Goal: Task Accomplishment & Management: Use online tool/utility

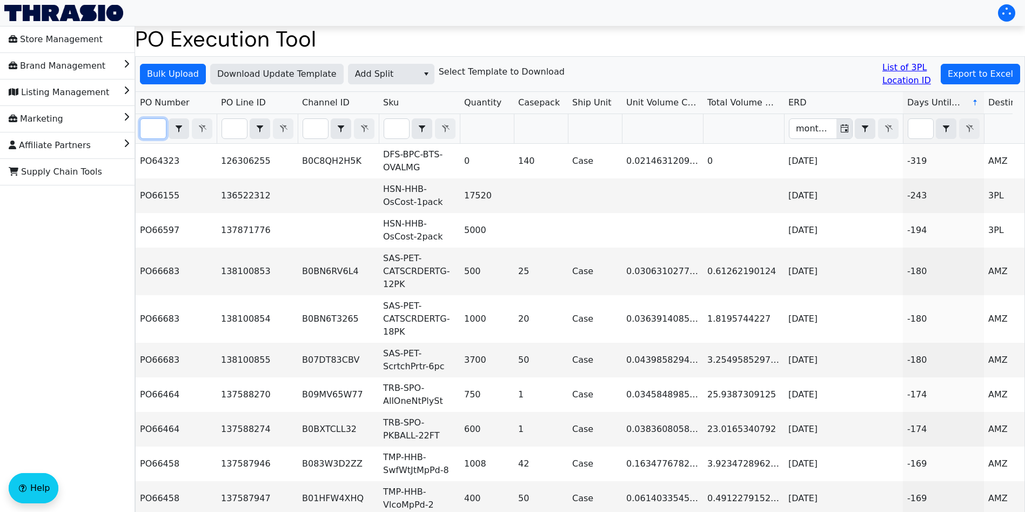
click at [149, 128] on input "Filter" at bounding box center [152, 128] width 25 height 19
paste input "PO66707"
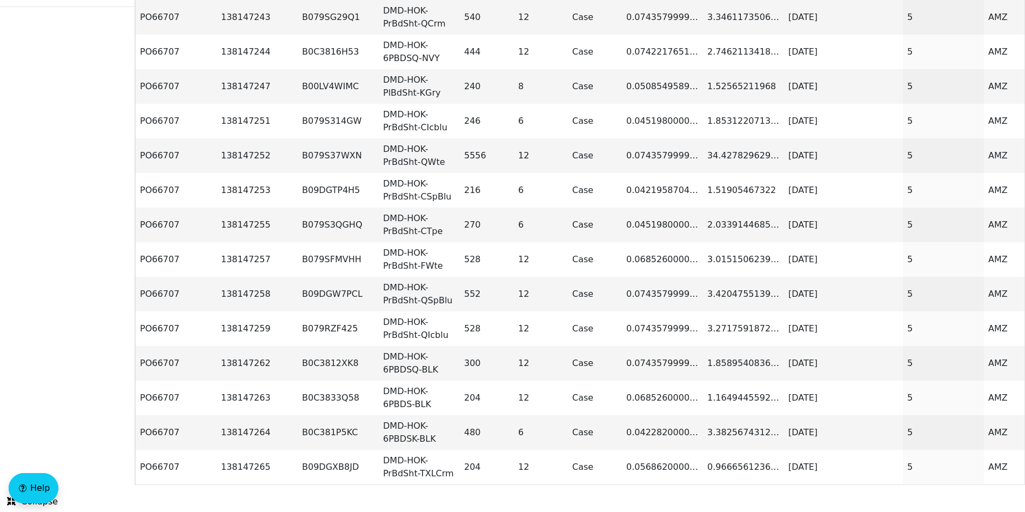
type input "PO66707"
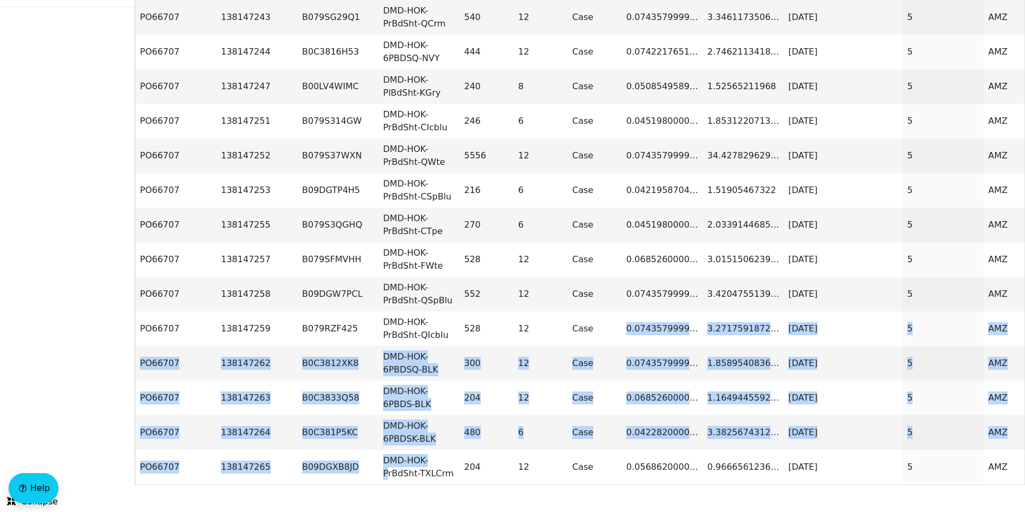
drag, startPoint x: 389, startPoint y: 471, endPoint x: 615, endPoint y: 490, distance: 226.6
click at [615, 485] on html "Store Management Brand Management Listing Management Marketing Affiliate Partne…" at bounding box center [512, 153] width 1025 height 663
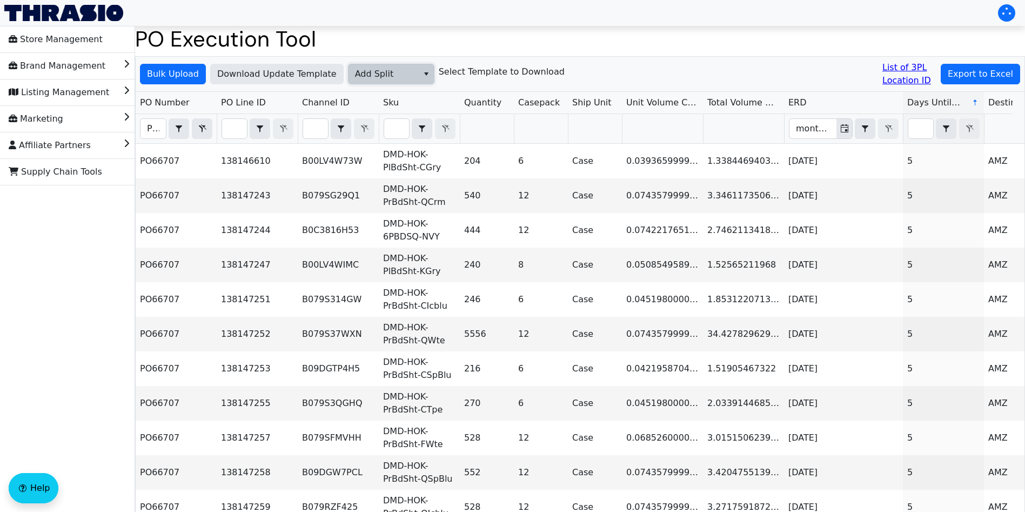
click at [394, 76] on span "Add Split" at bounding box center [383, 74] width 57 height 13
click at [395, 107] on span "AGL Decision" at bounding box center [379, 110] width 57 height 13
click at [176, 75] on span "Bulk Upload" at bounding box center [173, 74] width 52 height 13
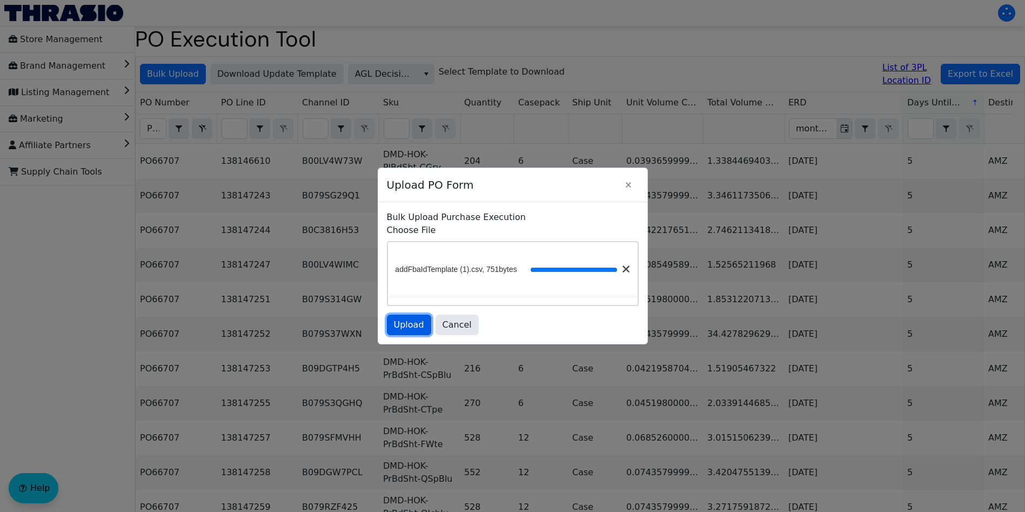
click at [412, 334] on button "Upload" at bounding box center [409, 324] width 44 height 21
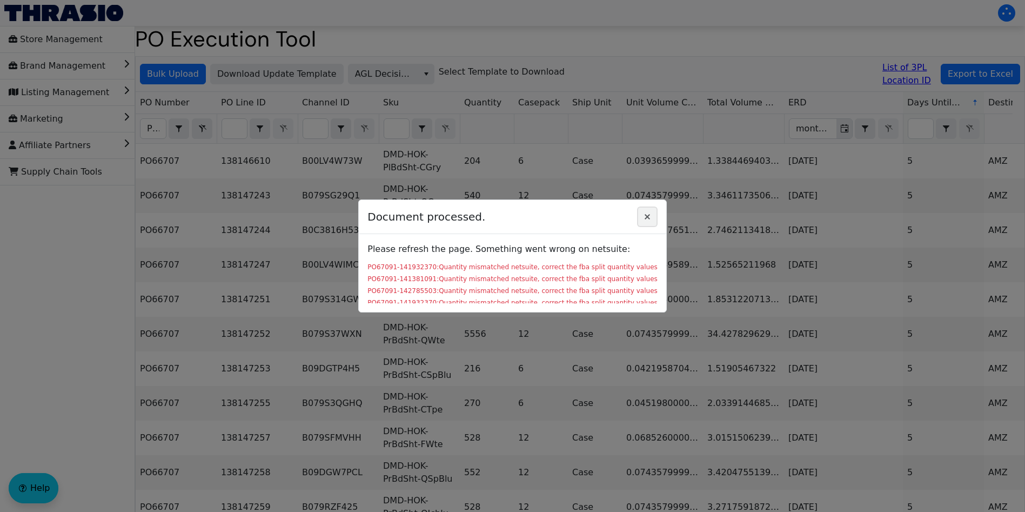
click at [644, 218] on icon "Close" at bounding box center [646, 216] width 5 height 5
click at [646, 212] on icon "Close" at bounding box center [647, 216] width 13 height 9
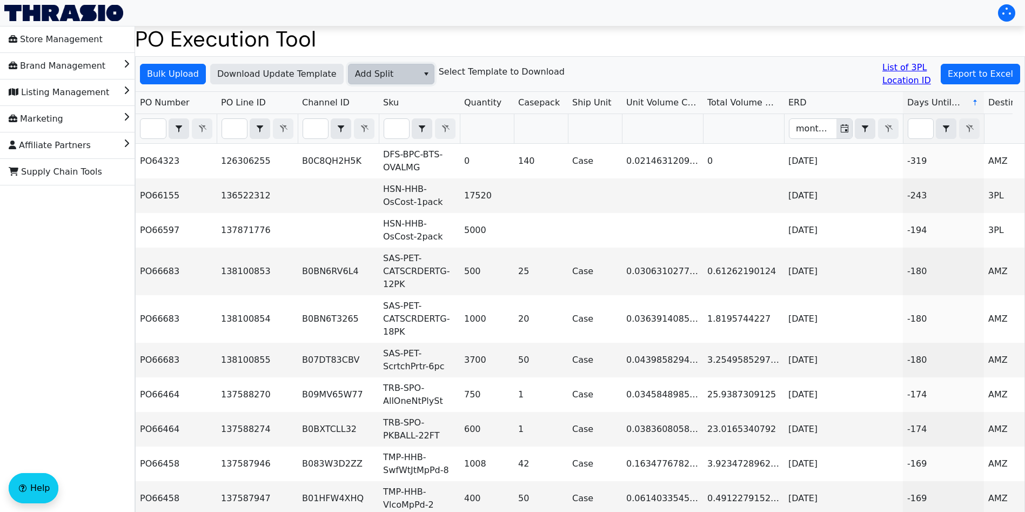
click at [373, 72] on span "Add Split" at bounding box center [383, 74] width 57 height 13
click at [390, 129] on span "Add FBA ID" at bounding box center [375, 128] width 48 height 13
click at [398, 73] on span "Add FBA ID" at bounding box center [383, 74] width 57 height 13
click at [392, 113] on span "AGL Decision" at bounding box center [379, 110] width 57 height 13
click at [173, 69] on span "Bulk Upload" at bounding box center [173, 74] width 52 height 13
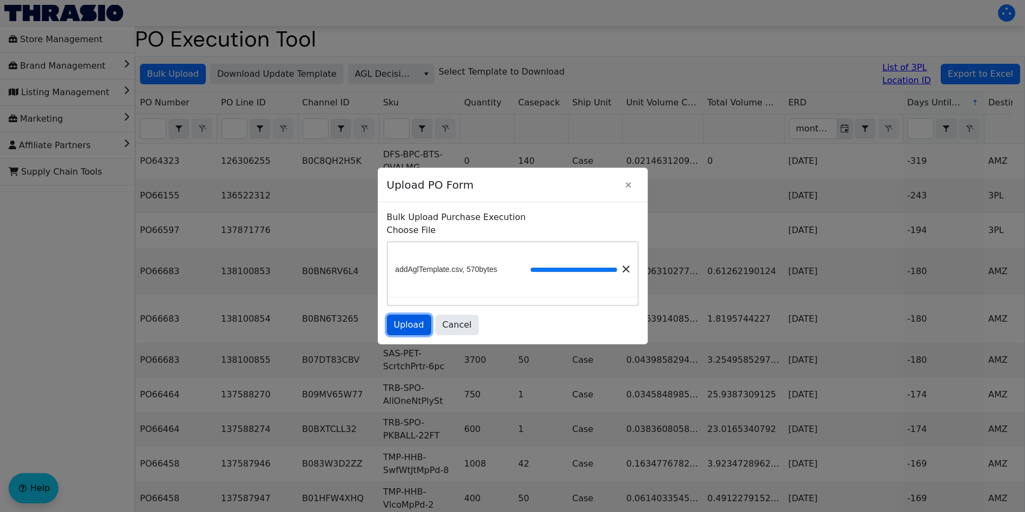
click at [405, 325] on span "Upload" at bounding box center [409, 324] width 30 height 13
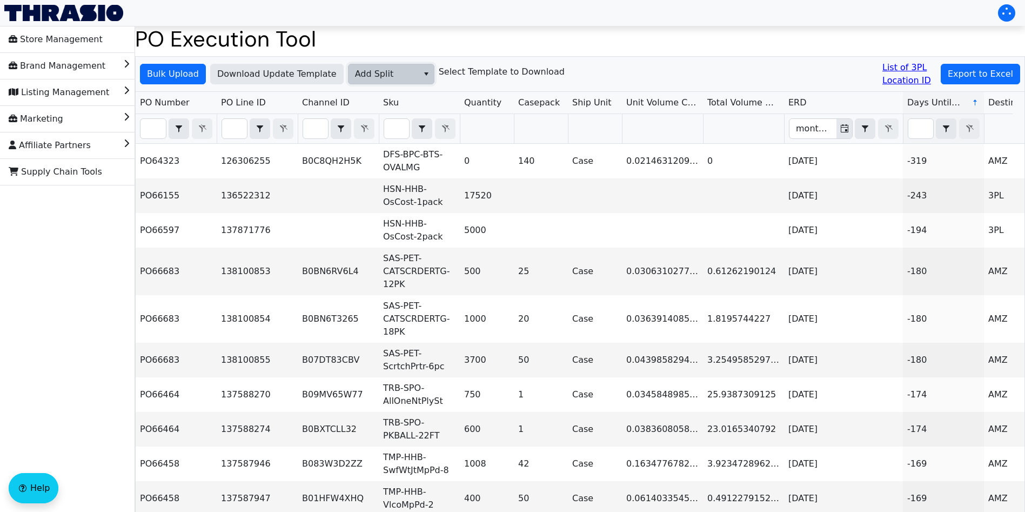
click at [387, 77] on span "Add Split" at bounding box center [383, 74] width 57 height 13
click at [390, 129] on span "Add FBA ID" at bounding box center [375, 128] width 48 height 13
click at [186, 77] on span "Bulk Upload" at bounding box center [173, 74] width 52 height 13
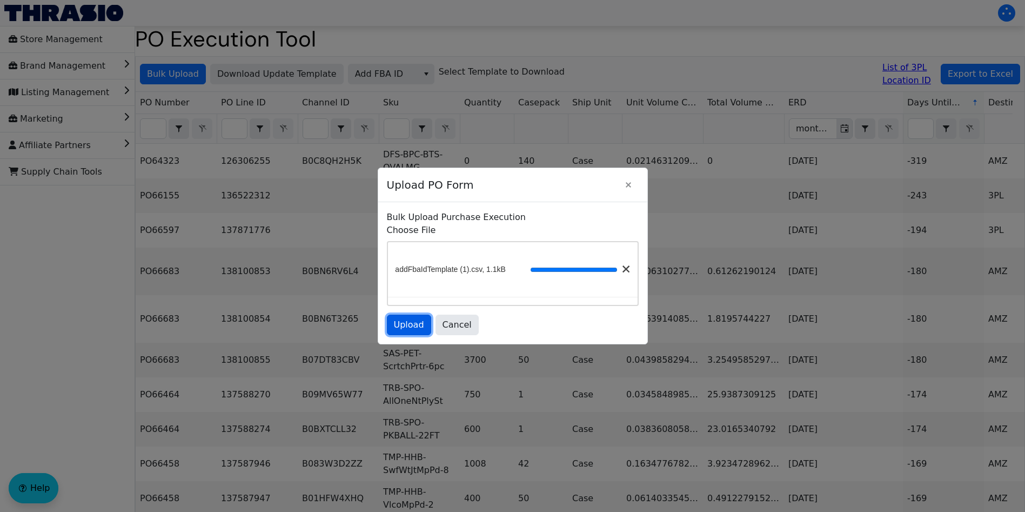
click at [409, 325] on span "Upload" at bounding box center [409, 324] width 30 height 13
